Goal: Transaction & Acquisition: Download file/media

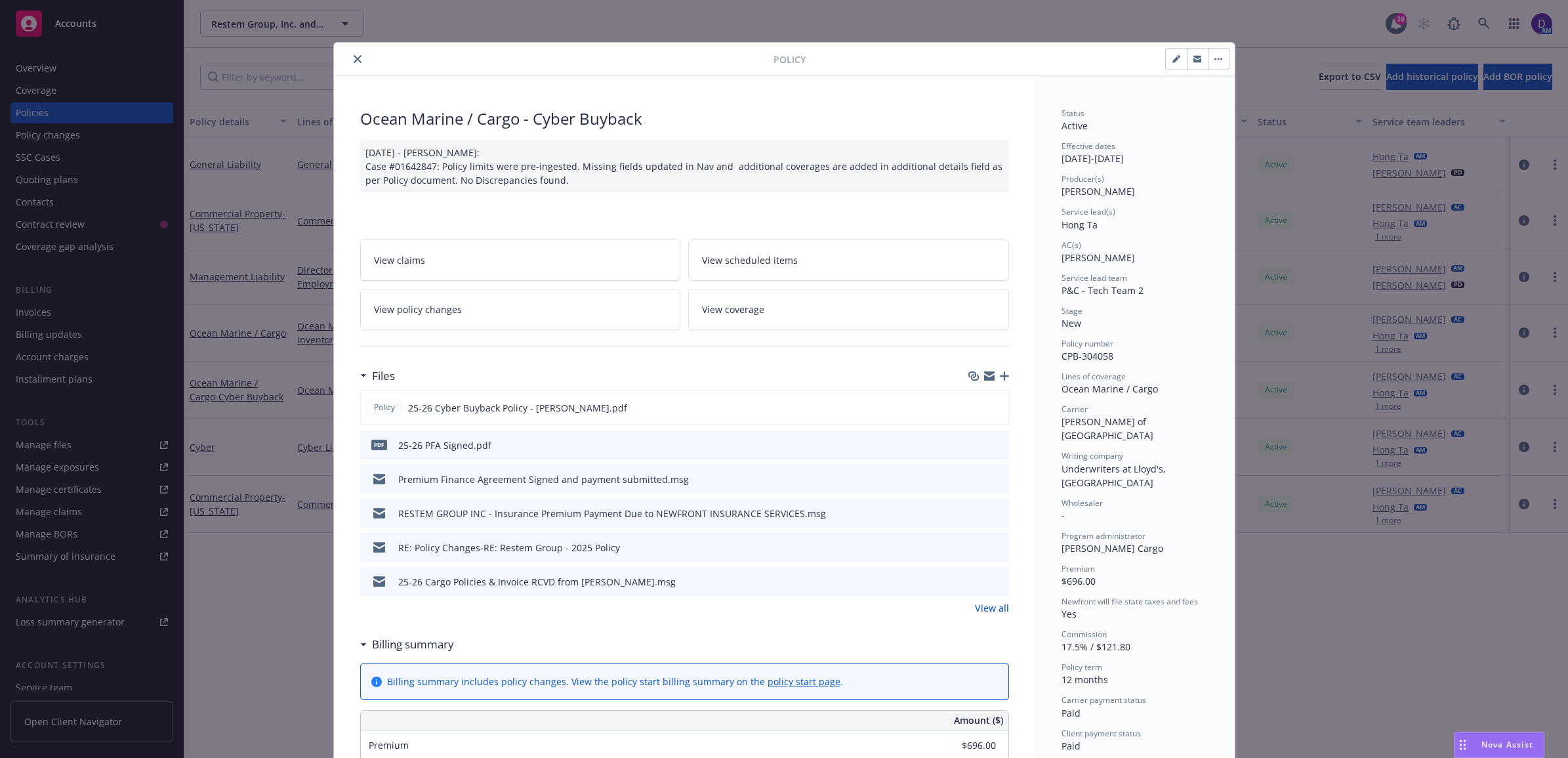
scroll to position [40, 0]
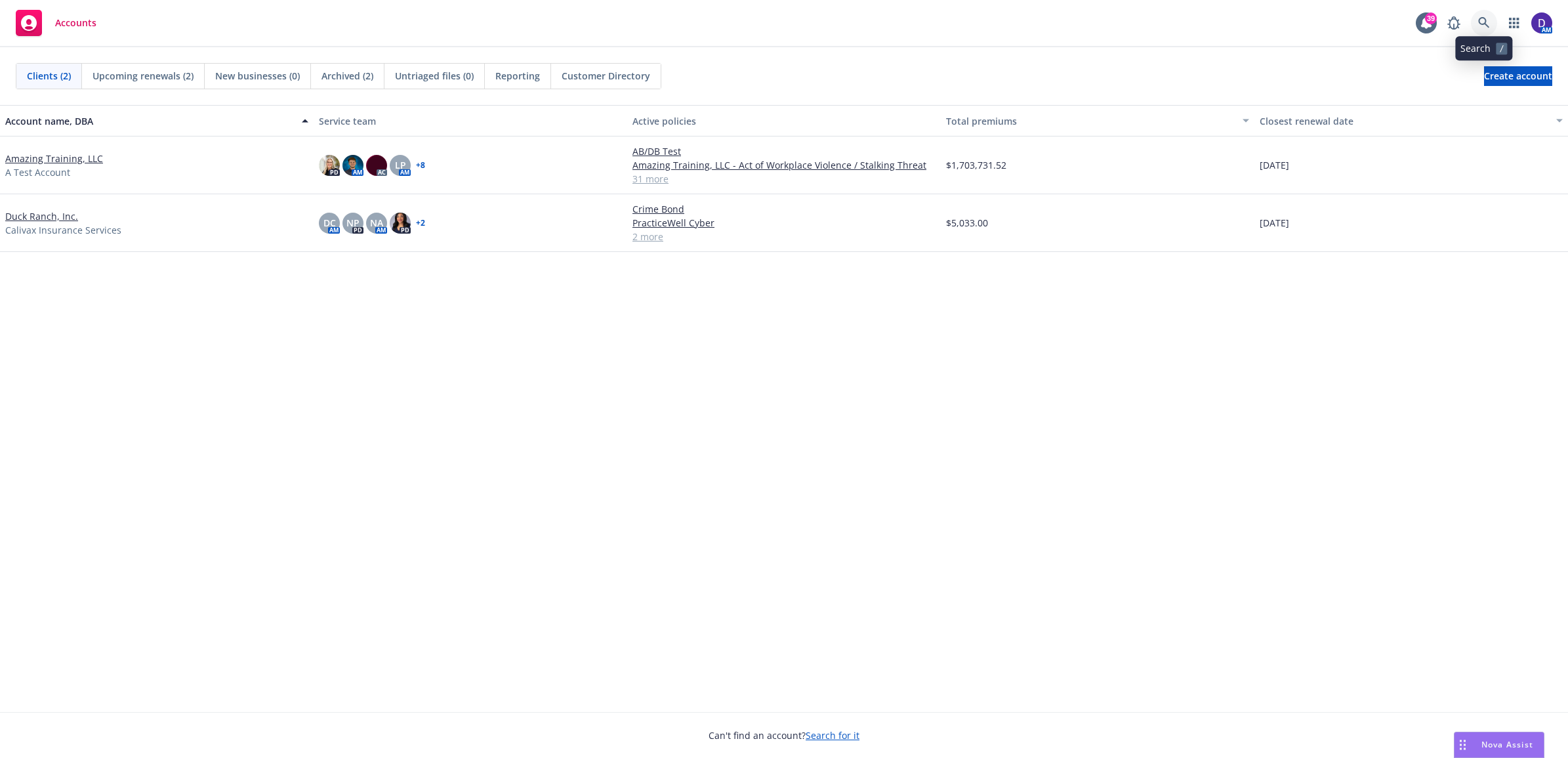
click at [1485, 24] on icon at bounding box center [1484, 23] width 11 height 11
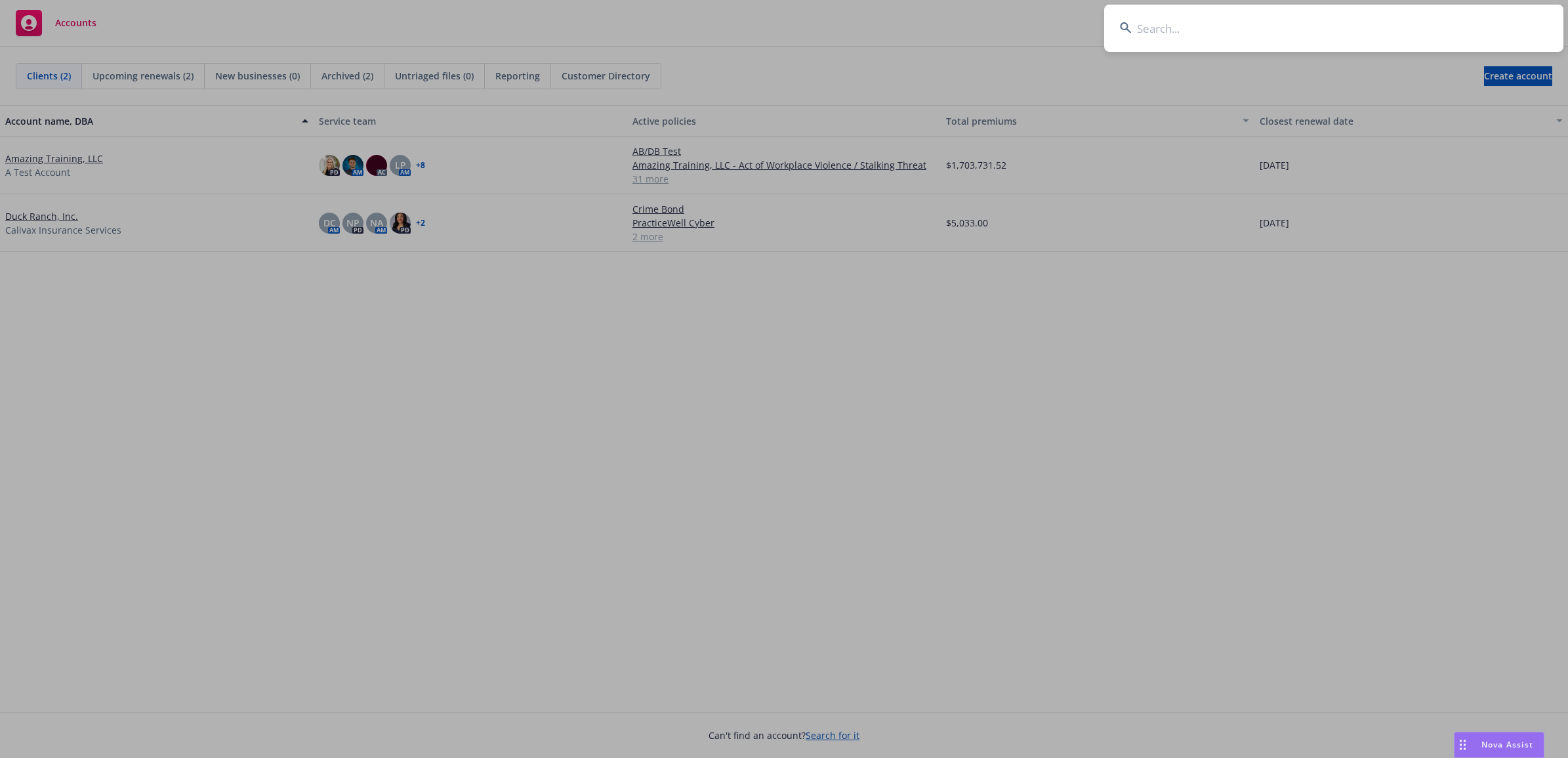
click at [1278, 45] on input at bounding box center [1334, 28] width 459 height 47
paste input "CPB-304058"
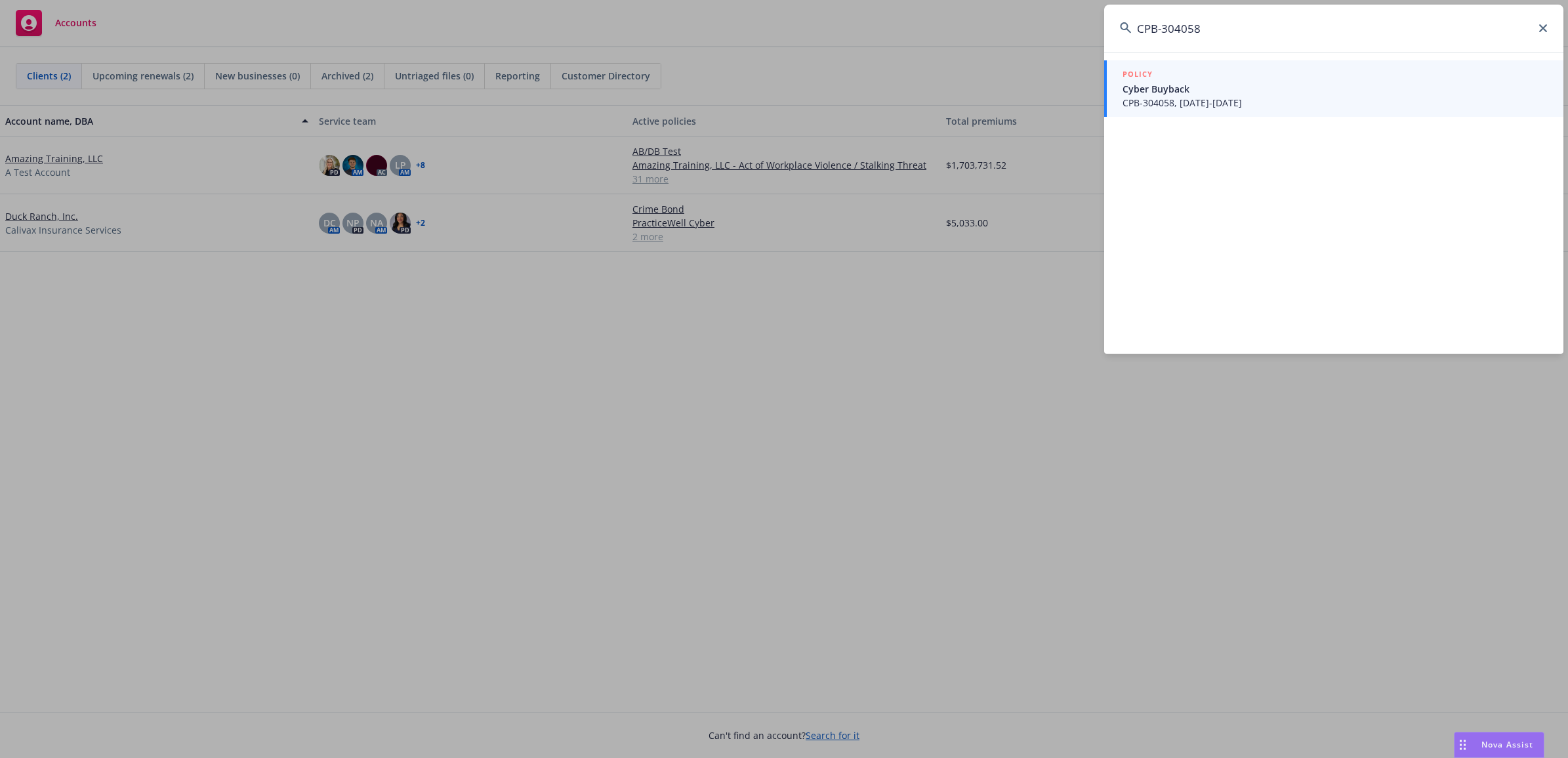
type input "CPB-304058"
click at [1214, 98] on span "CPB-304058, 05/09/2025-05/09/2026" at bounding box center [1335, 103] width 425 height 14
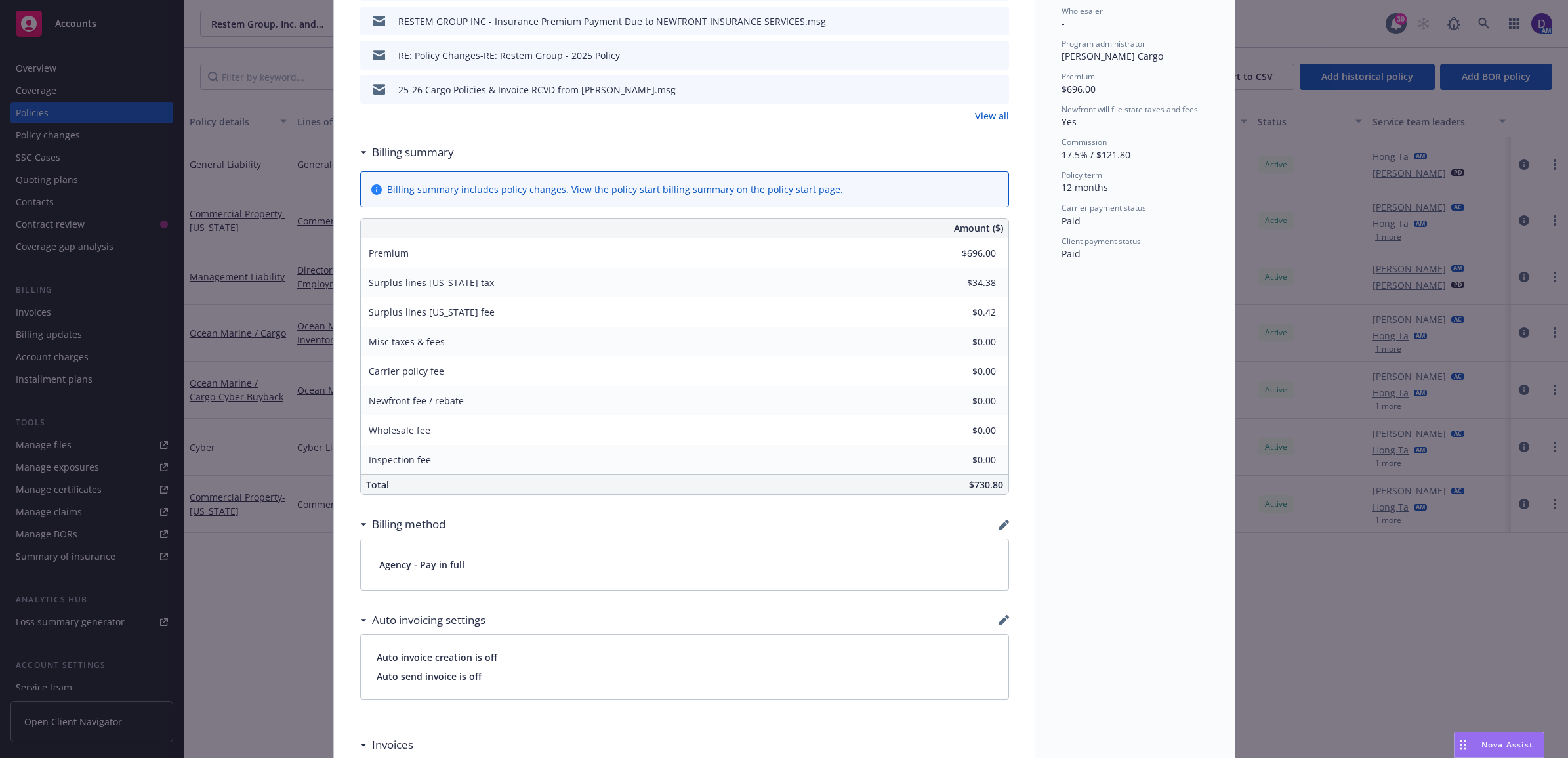
scroll to position [738, 0]
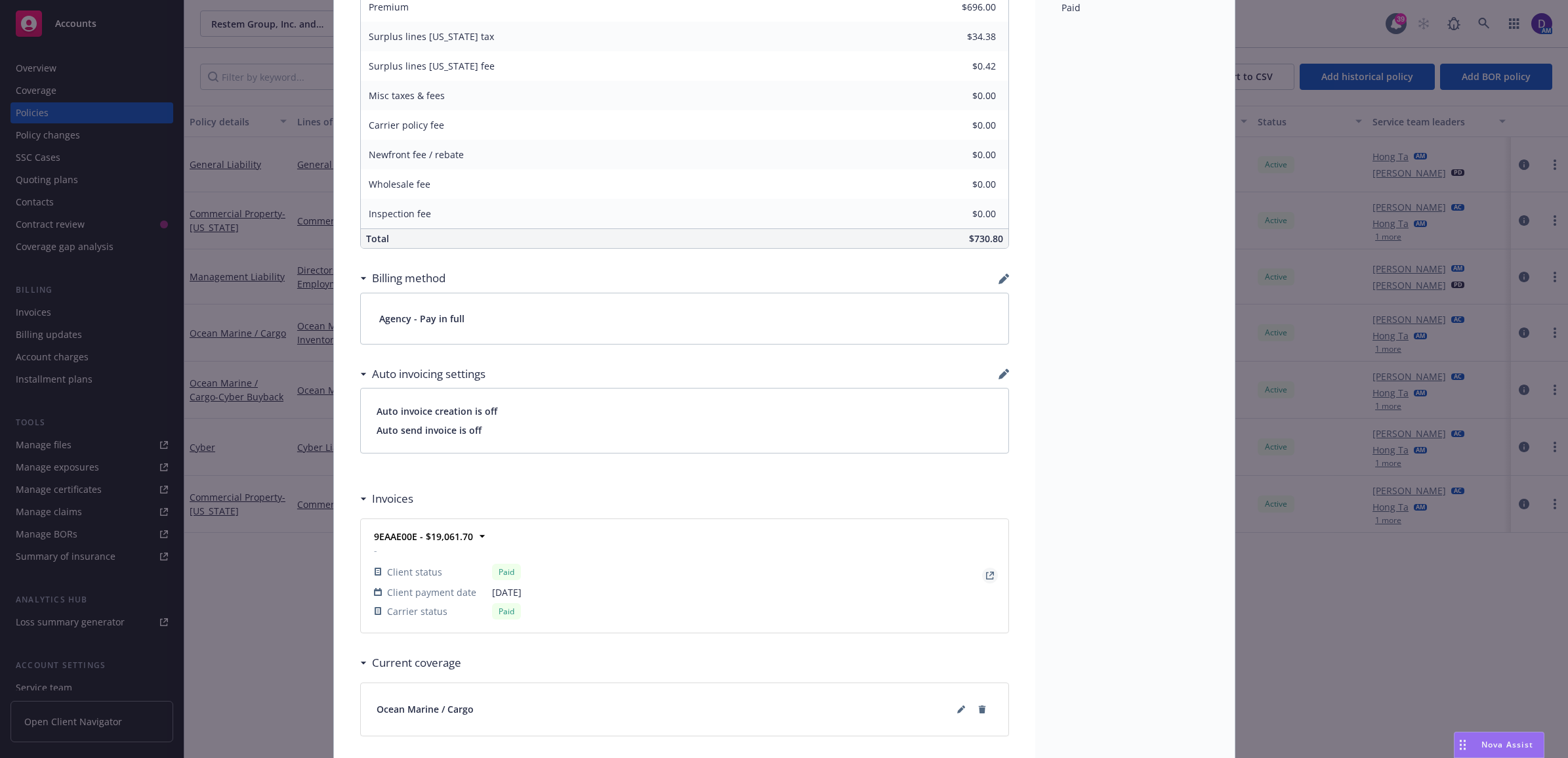
click at [982, 579] on link "View Invoice" at bounding box center [990, 575] width 16 height 16
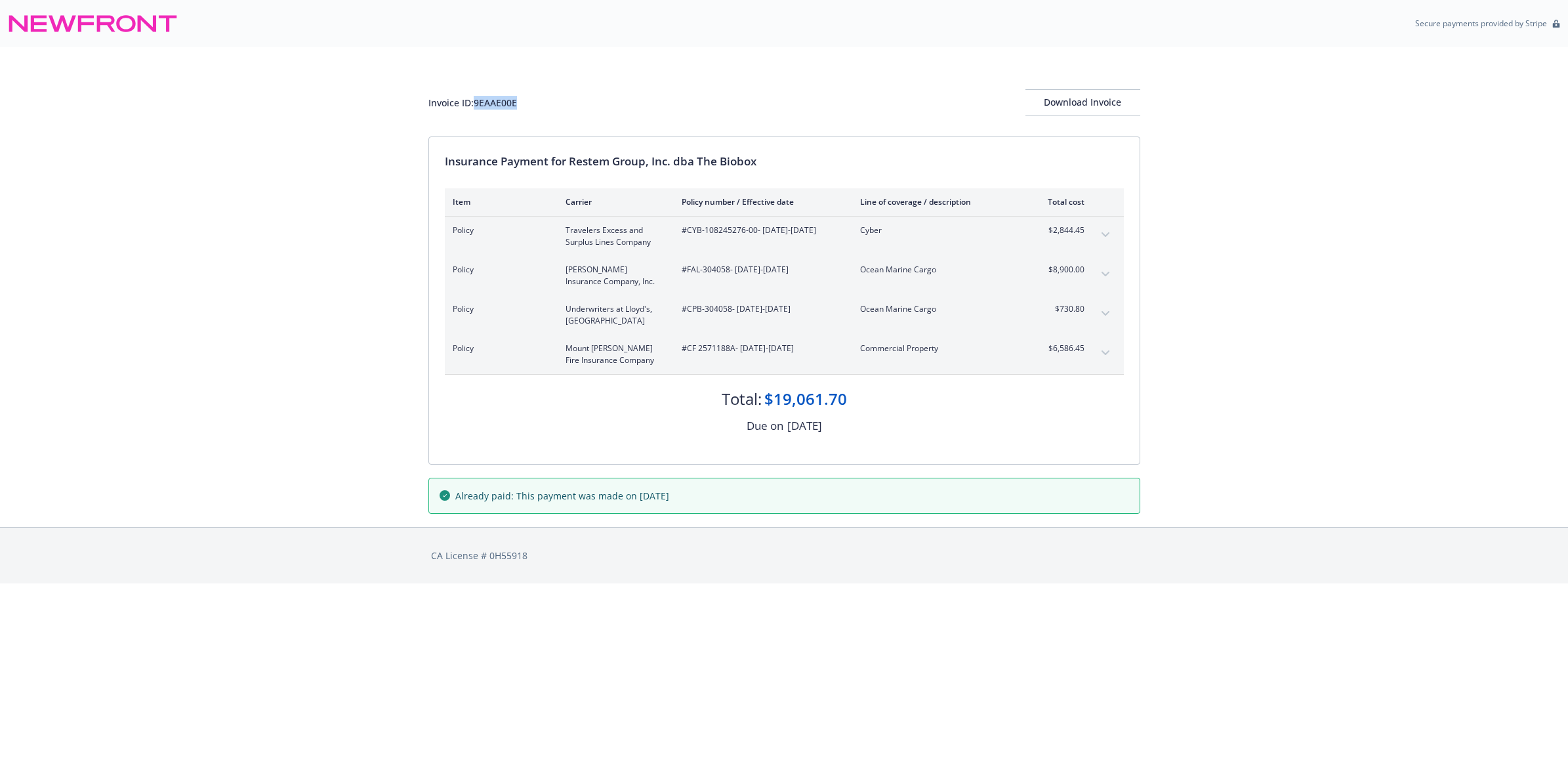
drag, startPoint x: 521, startPoint y: 90, endPoint x: 474, endPoint y: 102, distance: 48.5
click at [474, 102] on div "Invoice ID: 9EAAE00E Download Invoice" at bounding box center [785, 102] width 712 height 26
copy div "9EAAE00E"
click at [1093, 106] on div "Download Invoice" at bounding box center [1083, 102] width 115 height 25
click at [1565, 166] on div "Invoice ID: 9EAAE00E Download Invoice Insurance Payment for Restem Group, Inc. …" at bounding box center [784, 287] width 1568 height 480
